Goal: Transaction & Acquisition: Book appointment/travel/reservation

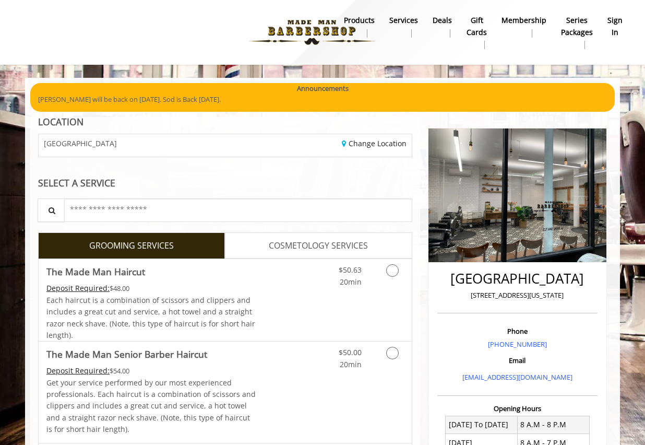
click at [614, 27] on b "sign in" at bounding box center [615, 26] width 15 height 23
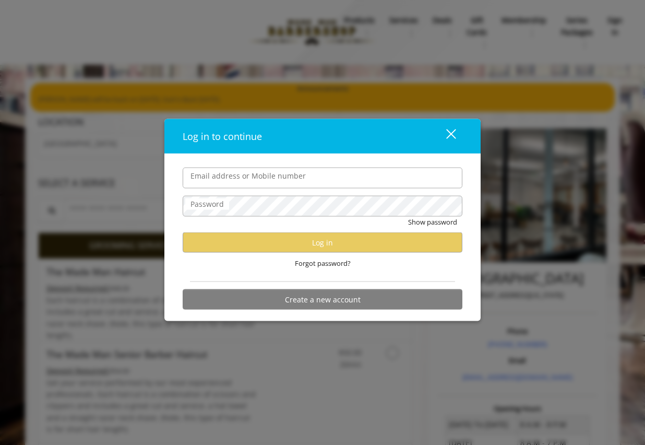
type input "**********"
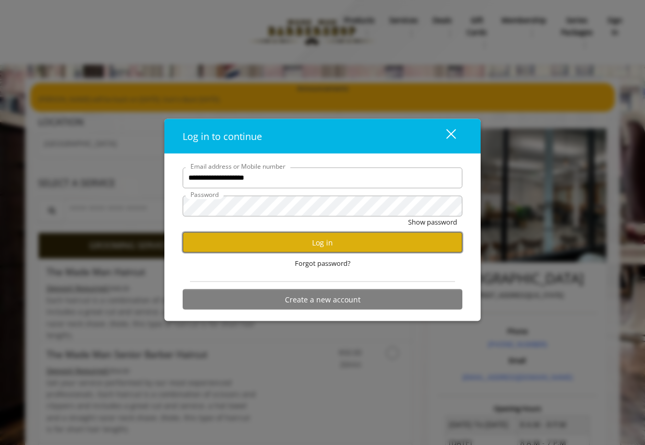
click at [312, 243] on button "Log in" at bounding box center [323, 242] width 280 height 20
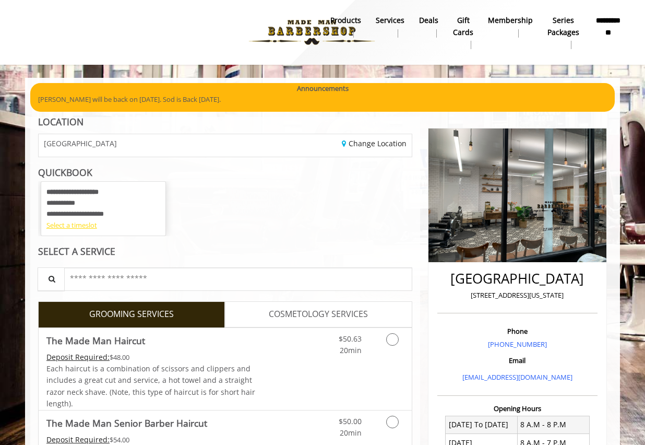
click at [79, 230] on div "Select a timeslot" at bounding box center [103, 225] width 114 height 11
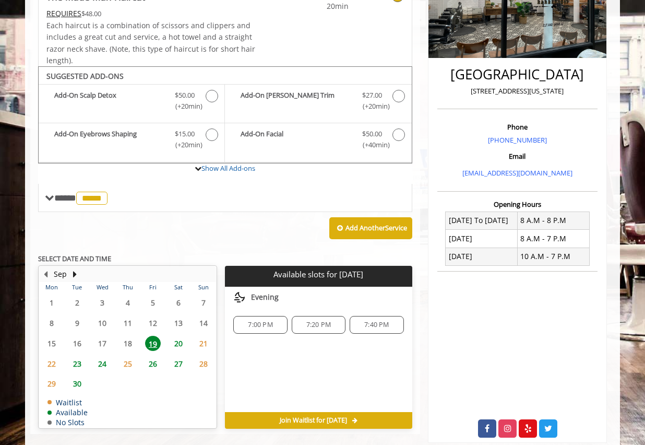
scroll to position [228, 0]
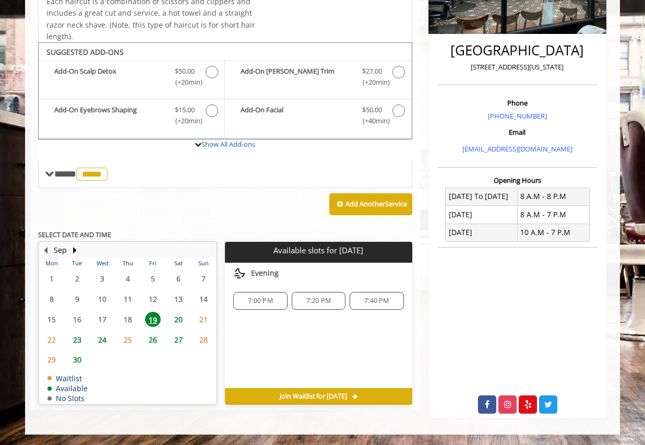
click at [183, 318] on span "20" at bounding box center [179, 319] width 16 height 15
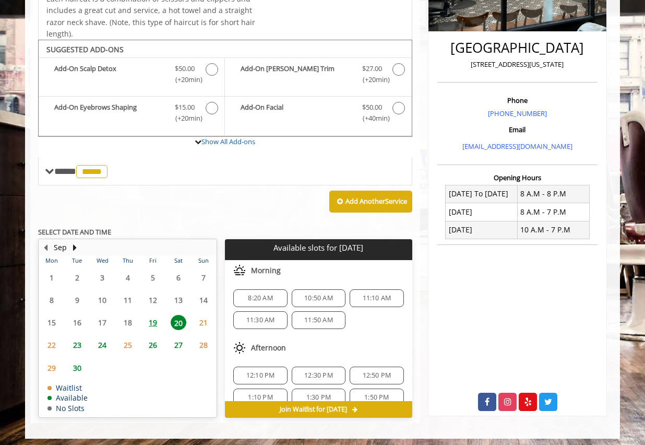
scroll to position [165, 0]
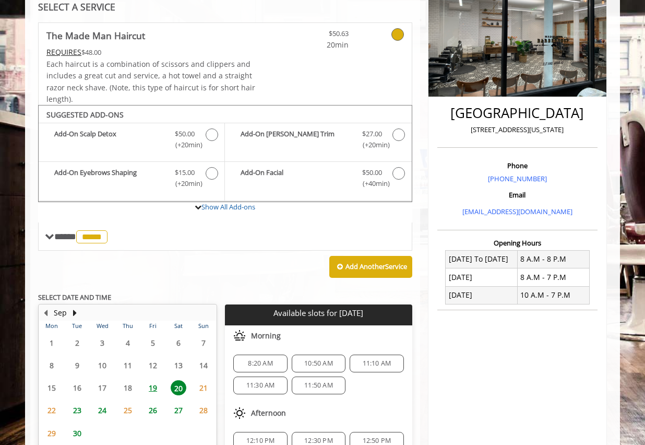
click at [311, 362] on span "10:50 AM" at bounding box center [318, 363] width 29 height 8
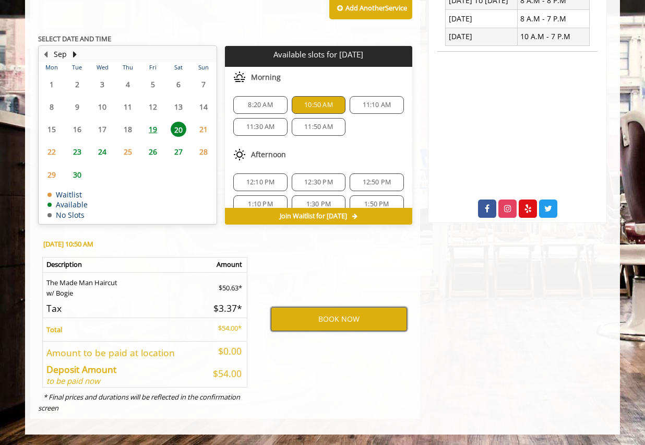
click at [314, 329] on button "BOOK NOW" at bounding box center [339, 319] width 136 height 24
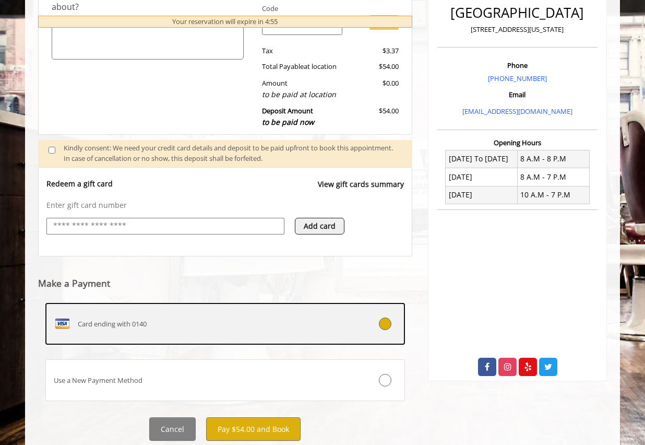
scroll to position [277, 0]
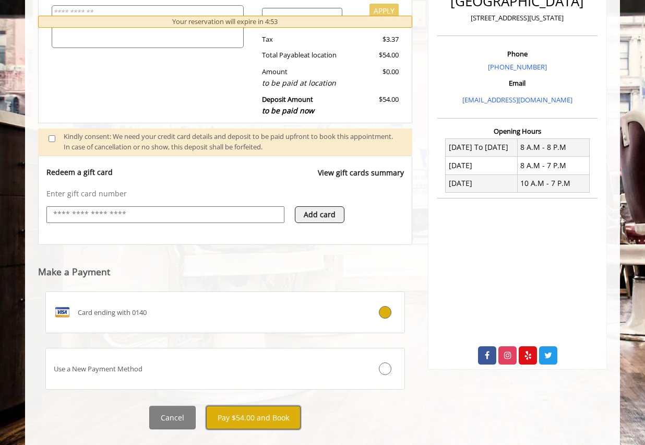
click at [268, 418] on button "Pay $54.00 and Book" at bounding box center [253, 417] width 94 height 23
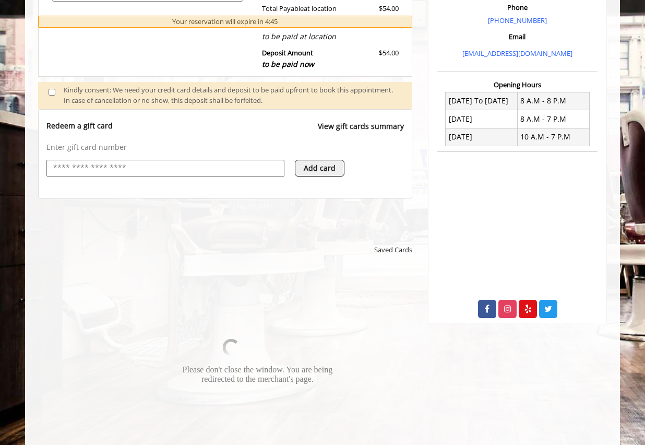
scroll to position [347, 0]
